Goal: Check status: Check status

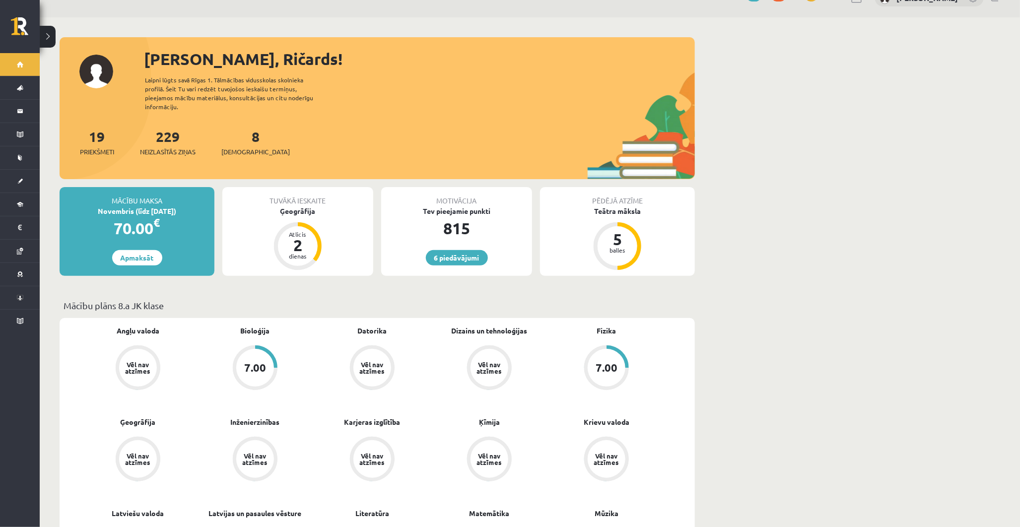
scroll to position [55, 0]
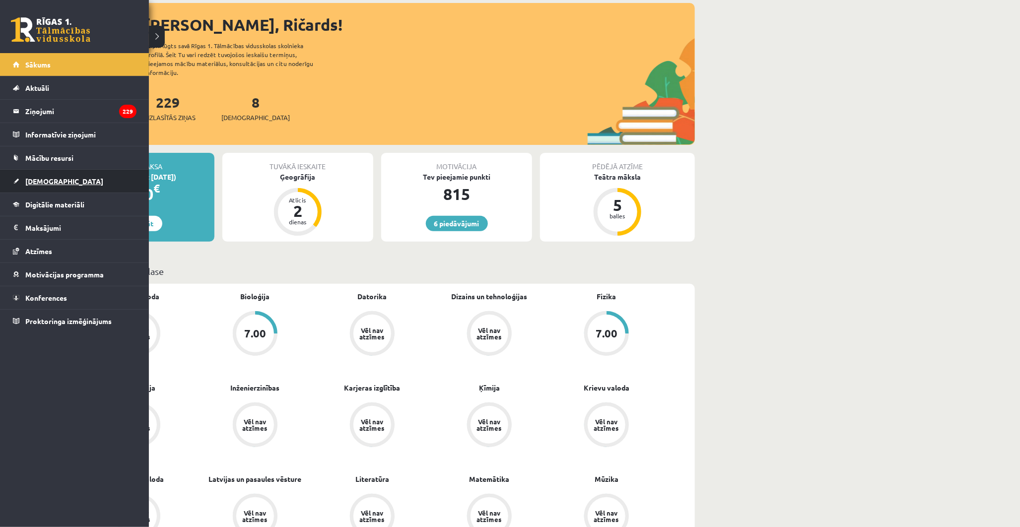
click at [33, 180] on span "[DEMOGRAPHIC_DATA]" at bounding box center [64, 181] width 78 height 9
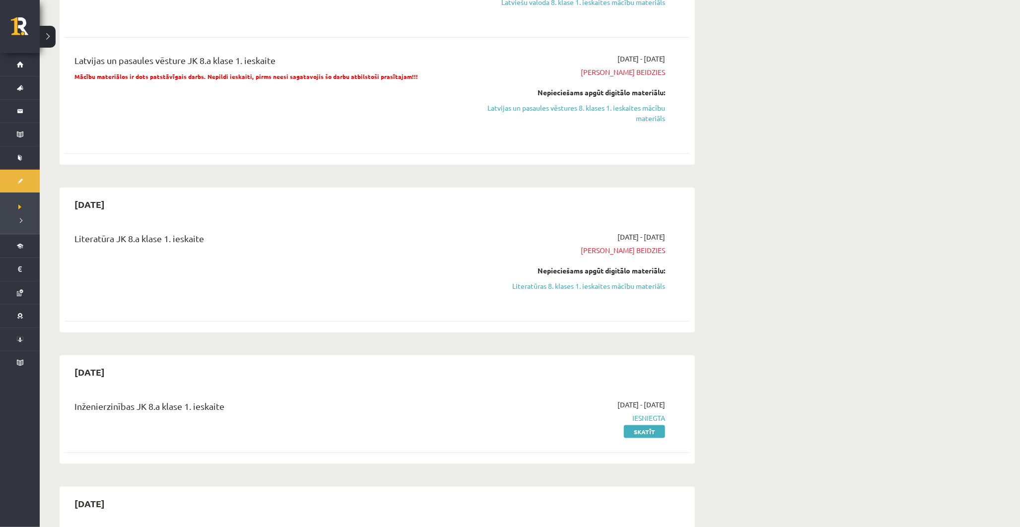
scroll to position [276, 0]
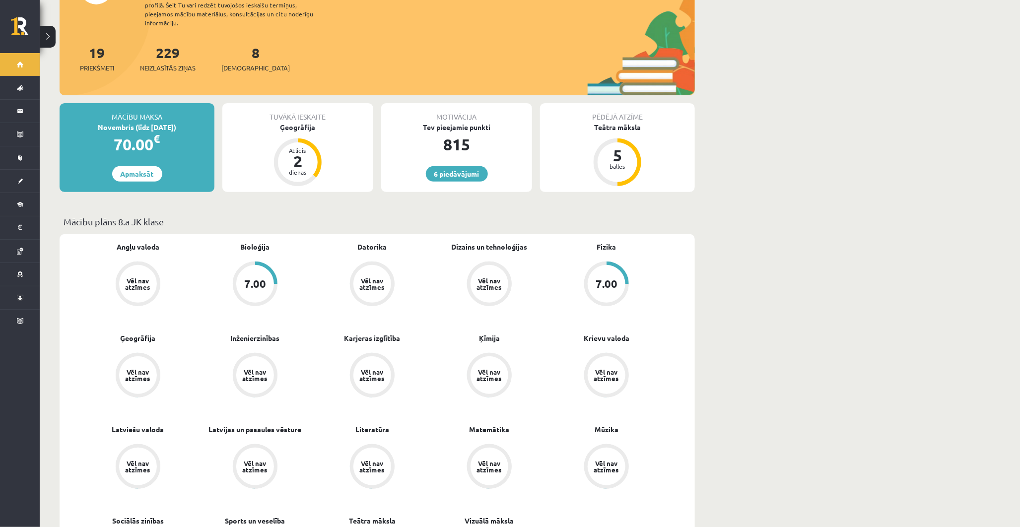
scroll to position [110, 0]
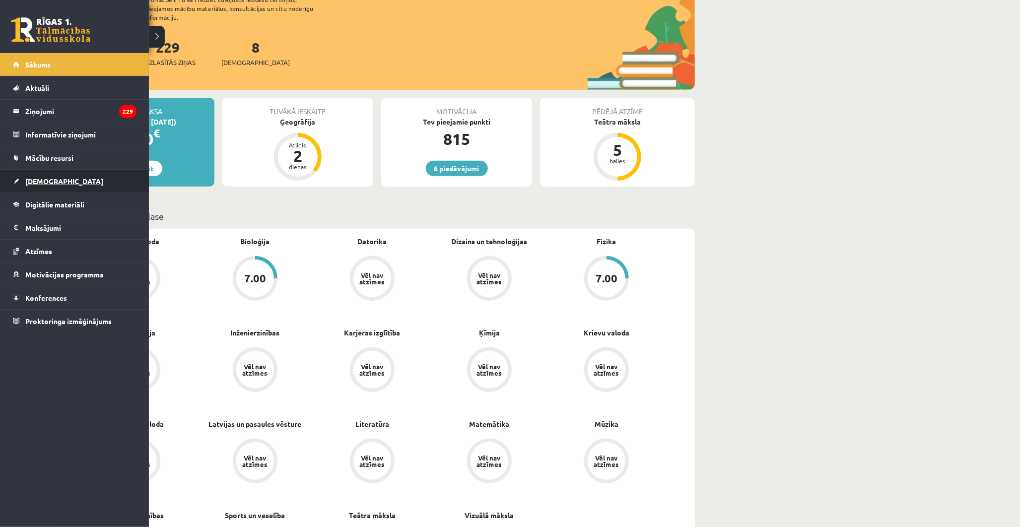
click at [33, 171] on link "[DEMOGRAPHIC_DATA]" at bounding box center [75, 181] width 124 height 23
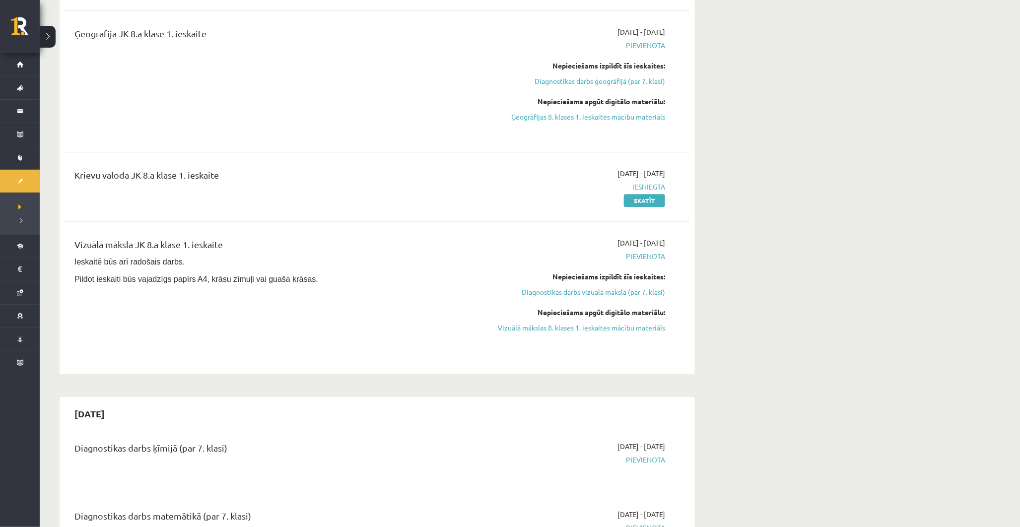
scroll to position [1379, 0]
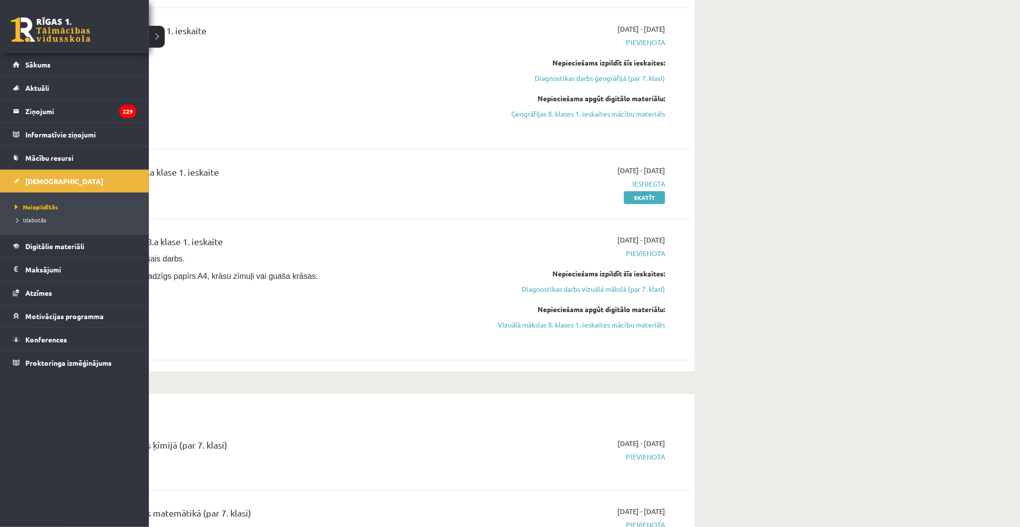
click at [36, 212] on li "Neizpildītās" at bounding box center [75, 207] width 127 height 13
click at [36, 214] on li "Izlabotās" at bounding box center [75, 219] width 127 height 13
click at [36, 217] on span "Izlabotās" at bounding box center [30, 220] width 37 height 8
